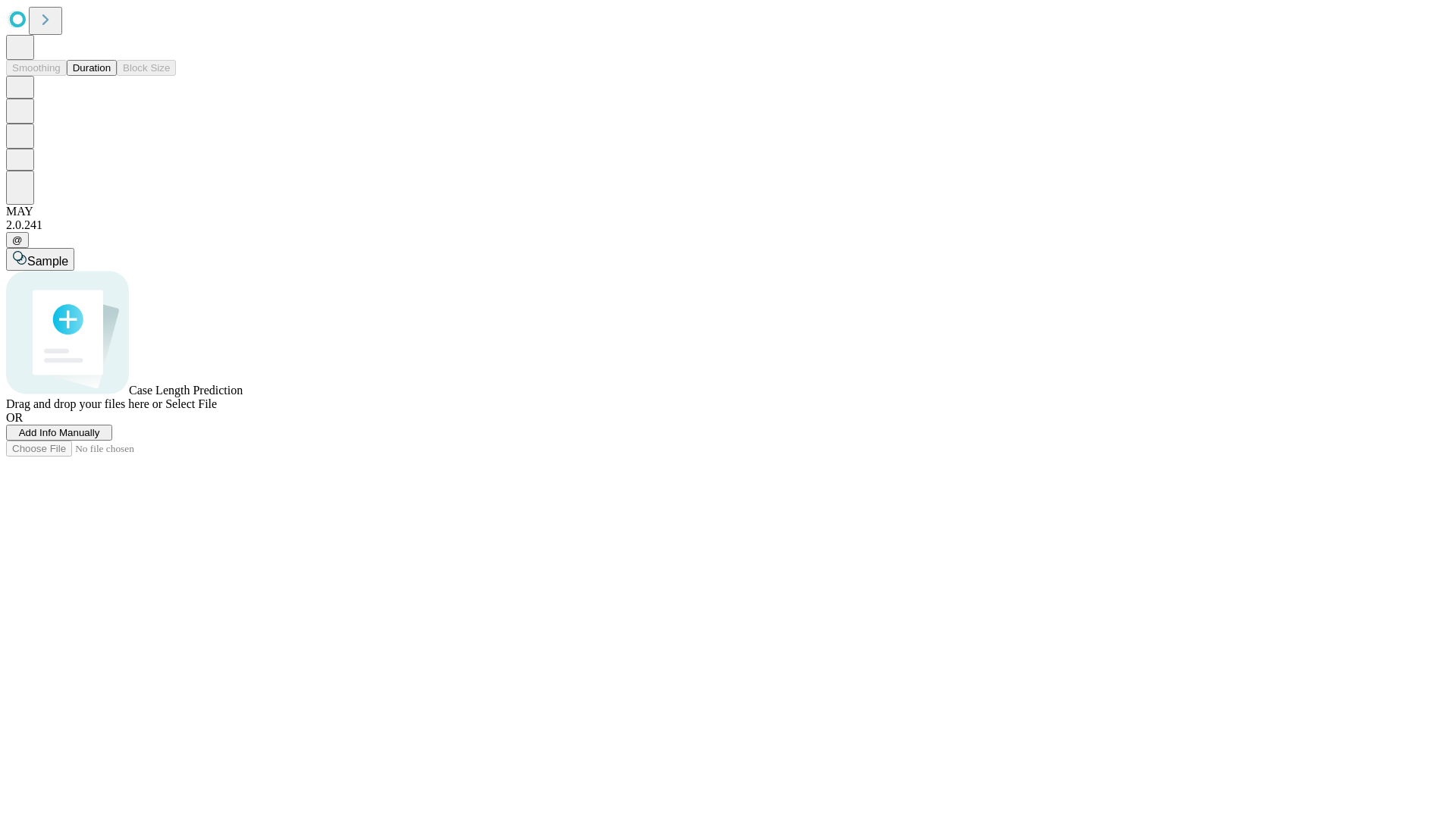
click at [110, 76] on button "Duration" at bounding box center [92, 68] width 50 height 16
click at [100, 438] on span "Add Info Manually" at bounding box center [59, 432] width 81 height 11
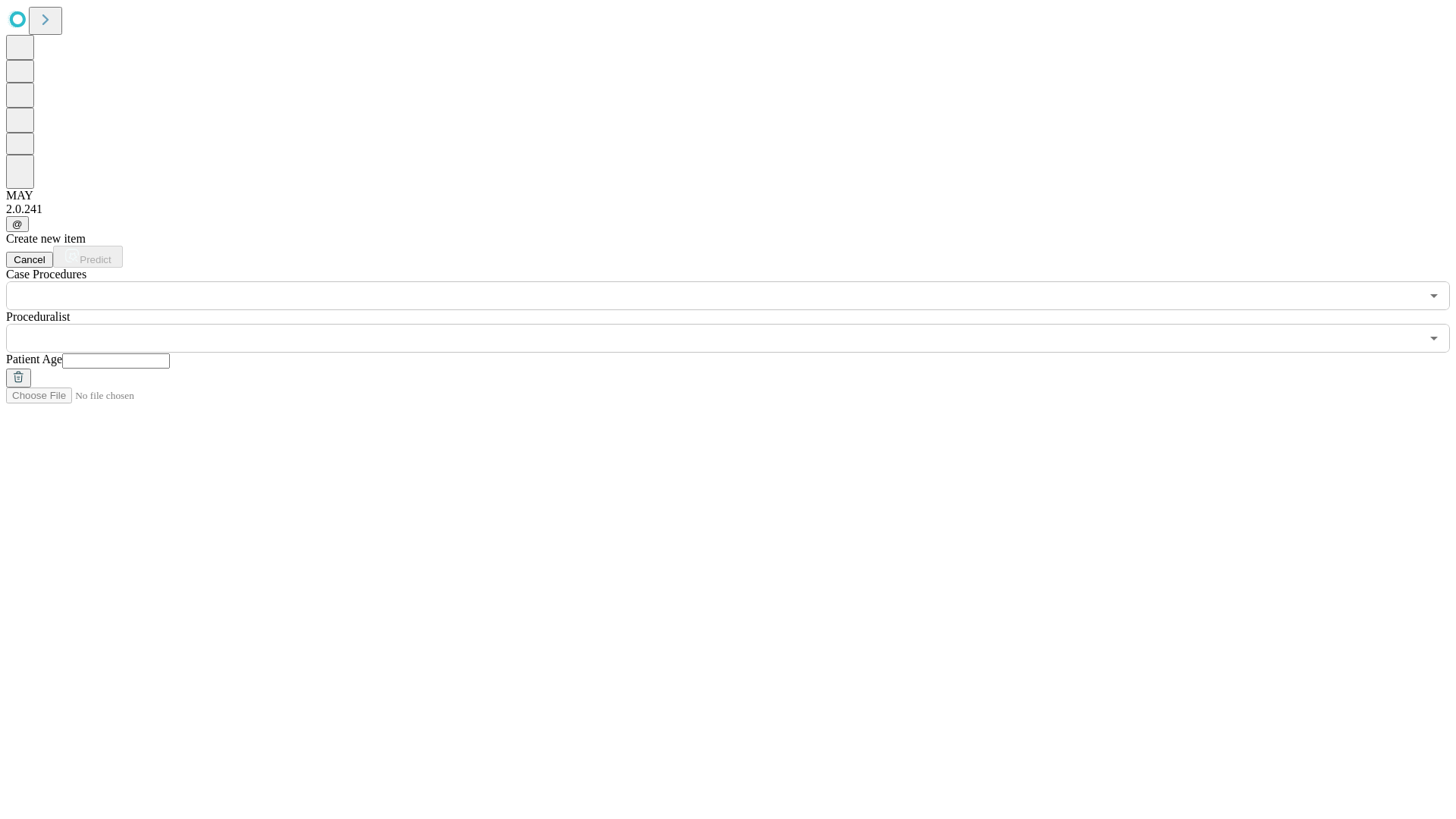
click at [170, 353] on input "text" at bounding box center [116, 360] width 108 height 15
type input "**"
click at [739, 324] on input "text" at bounding box center [713, 338] width 1414 height 29
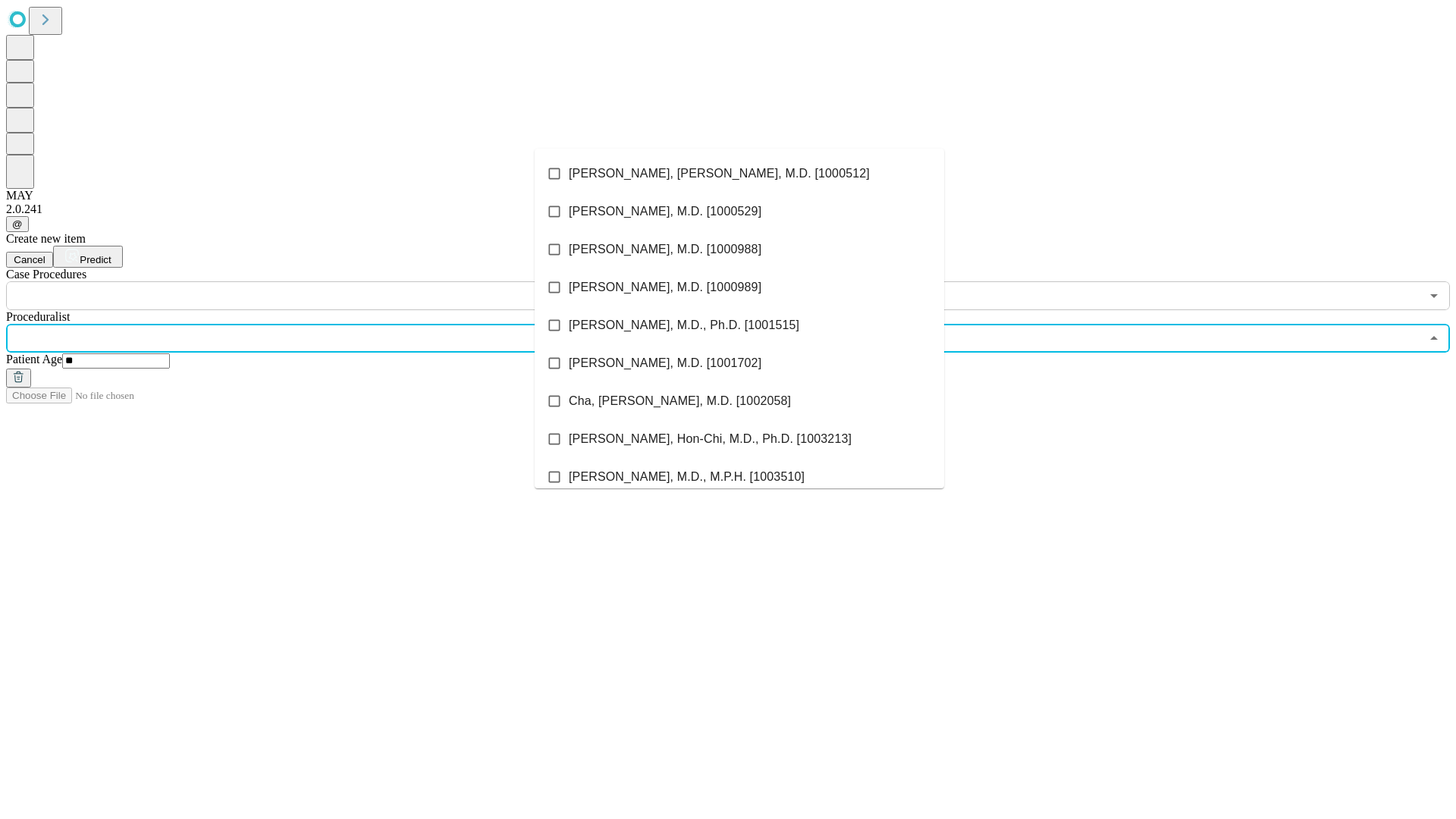
click at [739, 174] on li "[PERSON_NAME], [PERSON_NAME], M.D. [1000512]" at bounding box center [739, 173] width 410 height 38
